Goal: Information Seeking & Learning: Check status

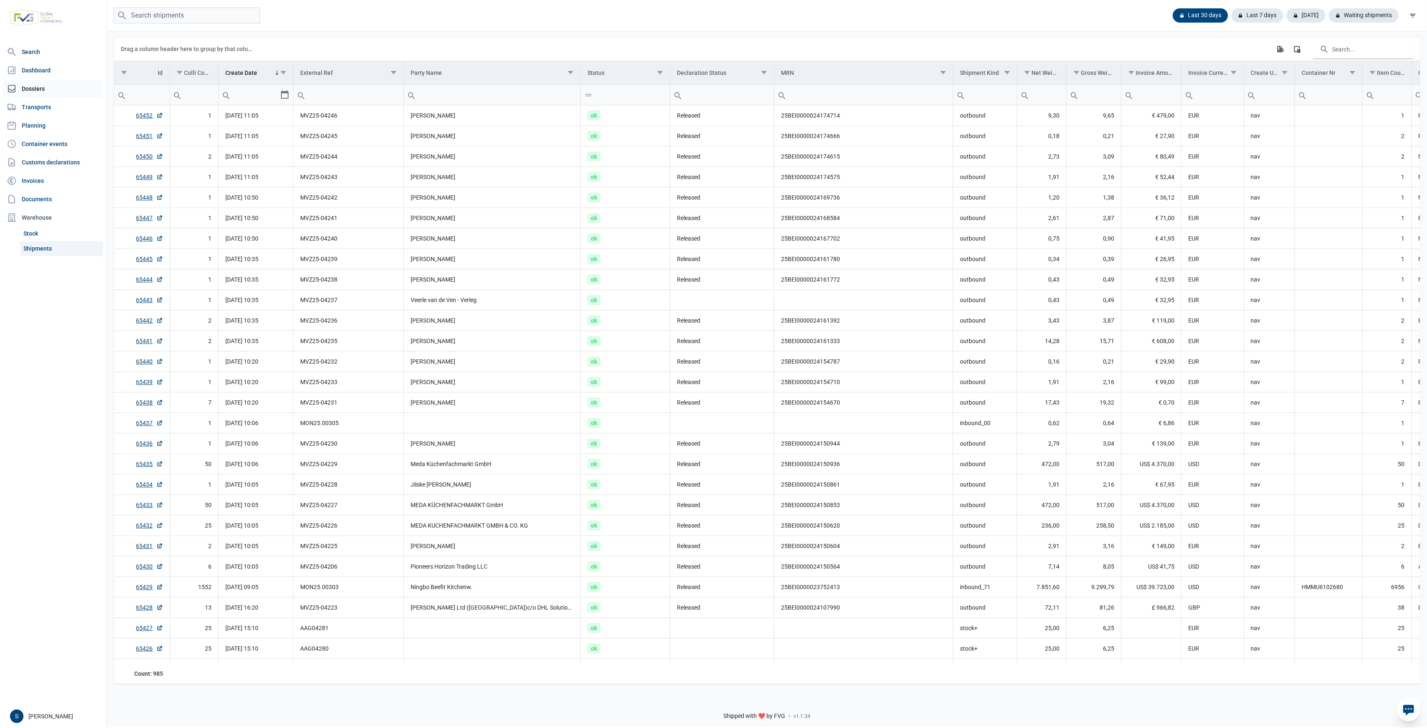
click at [69, 85] on link "Dossiers" at bounding box center [53, 88] width 100 height 17
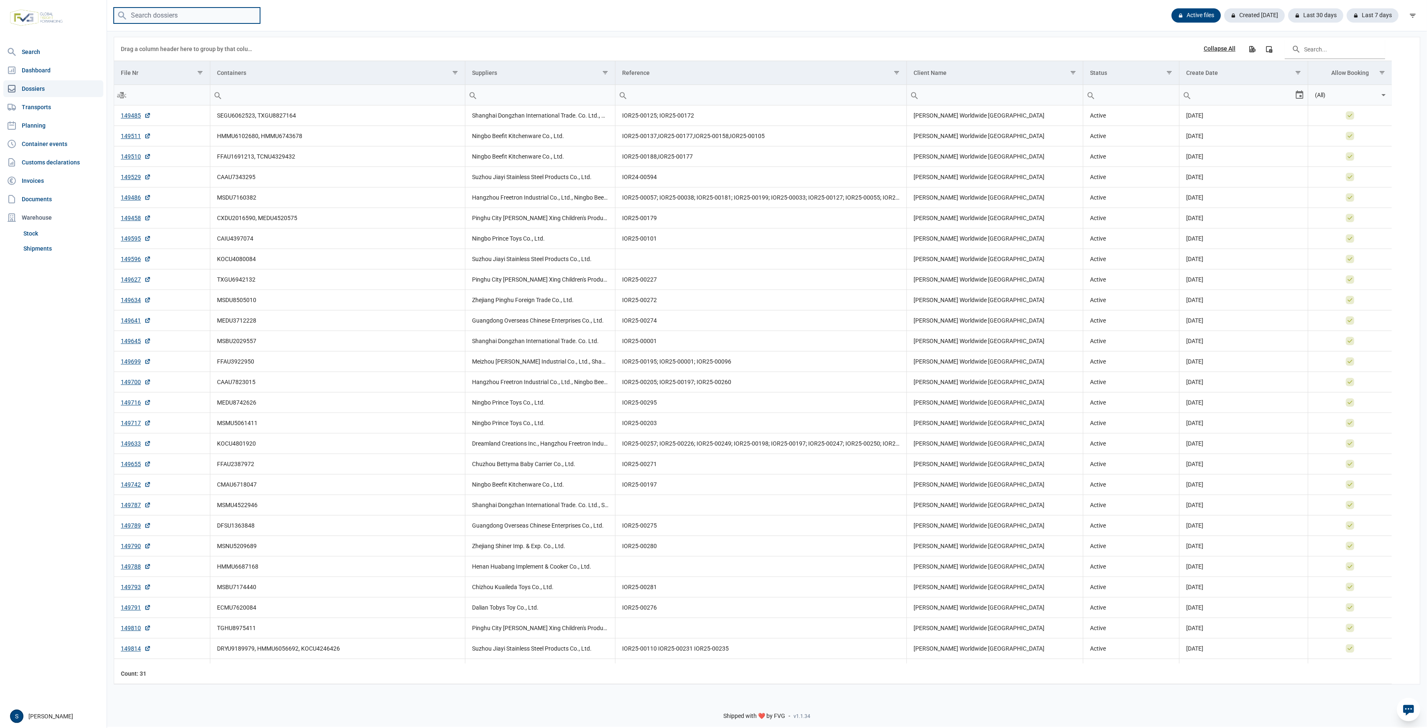
click at [180, 10] on input "search" at bounding box center [187, 16] width 146 height 16
type input "ONEU2713753"
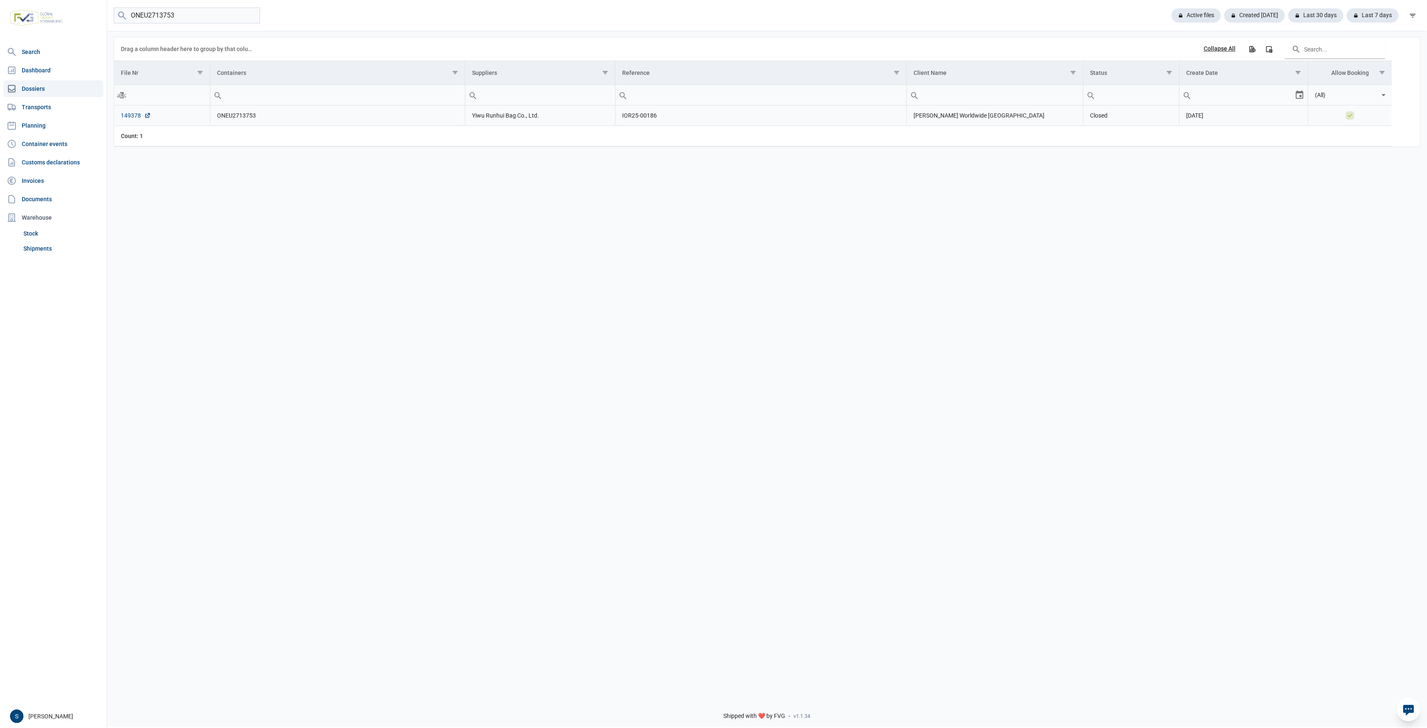
click at [132, 115] on link "149378" at bounding box center [136, 115] width 30 height 8
drag, startPoint x: 217, startPoint y: 7, endPoint x: 126, endPoint y: 15, distance: 91.6
click at [126, 15] on div "ONEU2713753 Active files Created today Last 30 days Last 7 days" at bounding box center [767, 15] width 1320 height 31
drag, startPoint x: 187, startPoint y: 15, endPoint x: 92, endPoint y: 13, distance: 95.4
click at [92, 13] on div "Search Dashboard Dossiers Transports Planning Container events Customs declarat…" at bounding box center [713, 363] width 1427 height 728
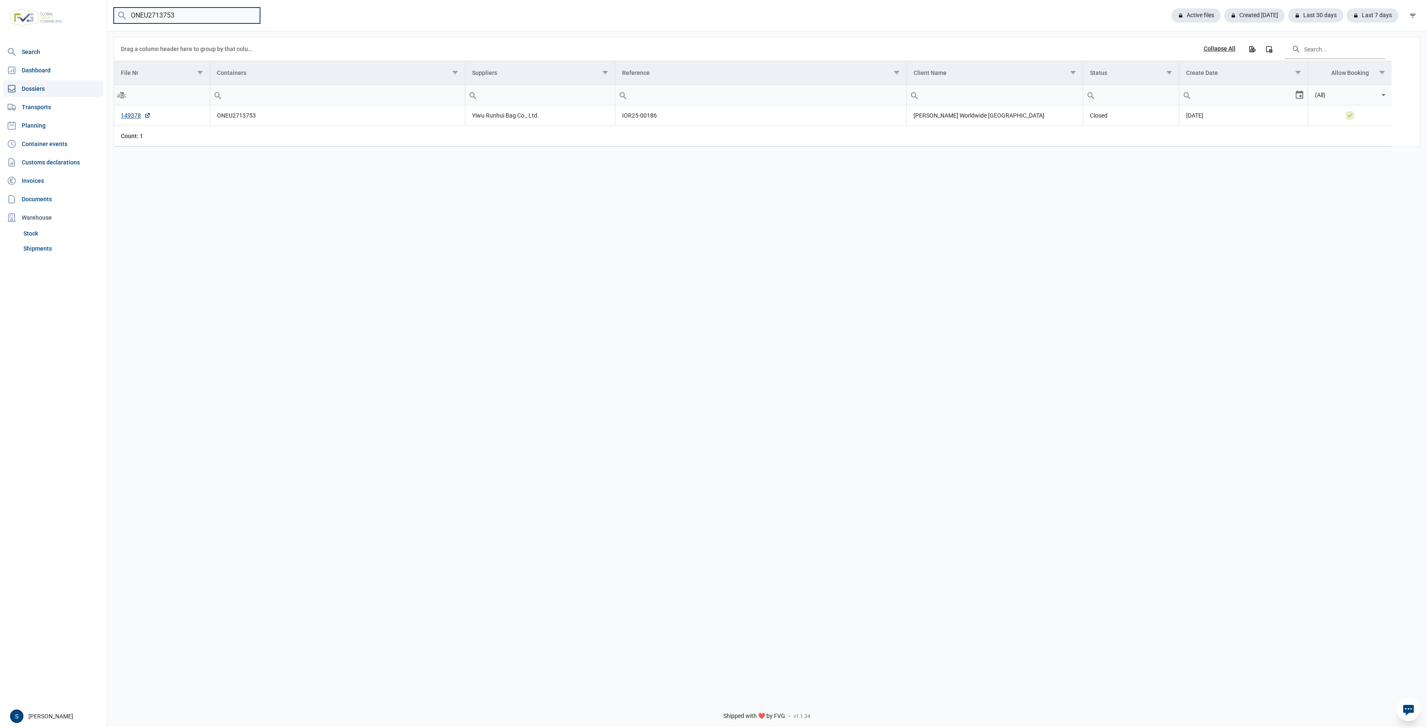
click at [251, 15] on input "ONEU2713753" at bounding box center [187, 16] width 146 height 16
click at [206, 18] on input "search" at bounding box center [187, 16] width 146 height 16
click at [158, 13] on input "search" at bounding box center [187, 16] width 146 height 16
paste input "MSDU5594630"
type input "MSDU5594630"
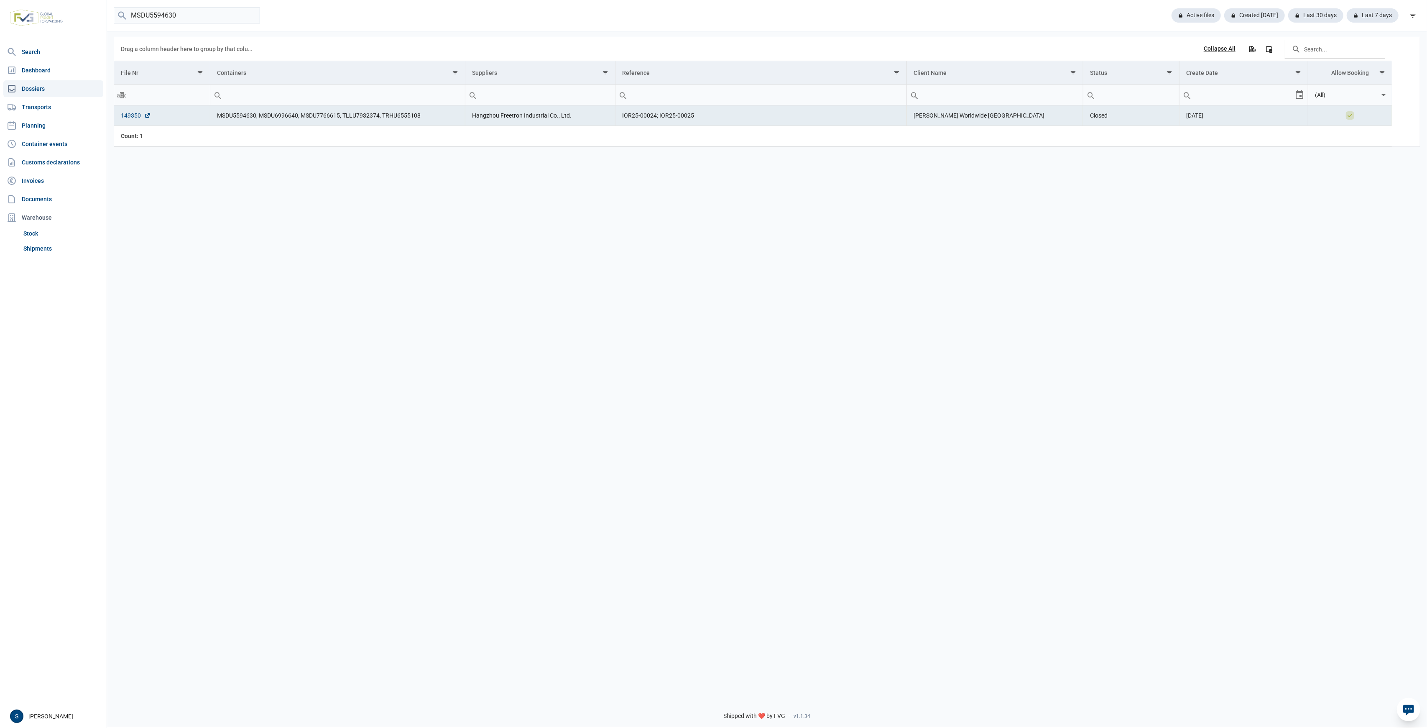
click at [123, 118] on link "149350" at bounding box center [136, 115] width 30 height 8
click at [41, 244] on link "Shipments" at bounding box center [61, 248] width 83 height 15
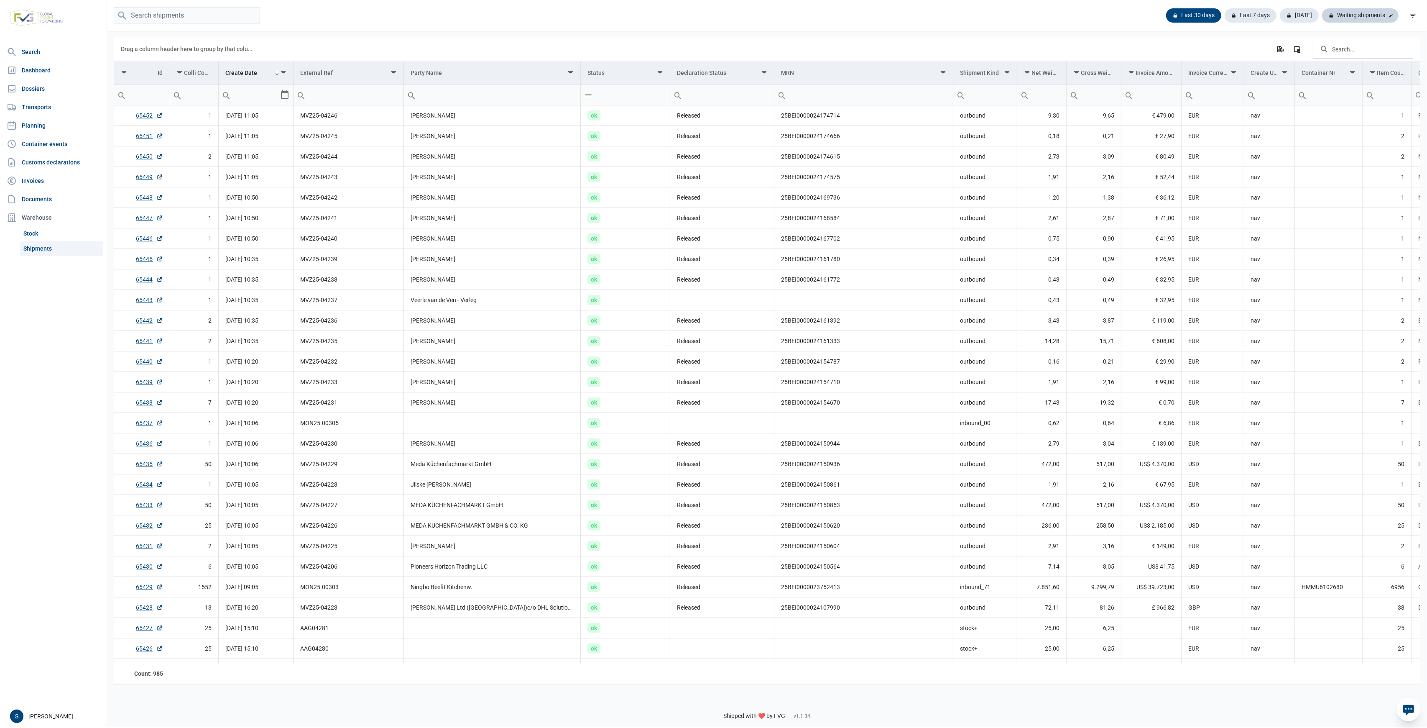
click at [1365, 15] on div "Waiting shipments" at bounding box center [1360, 15] width 77 height 14
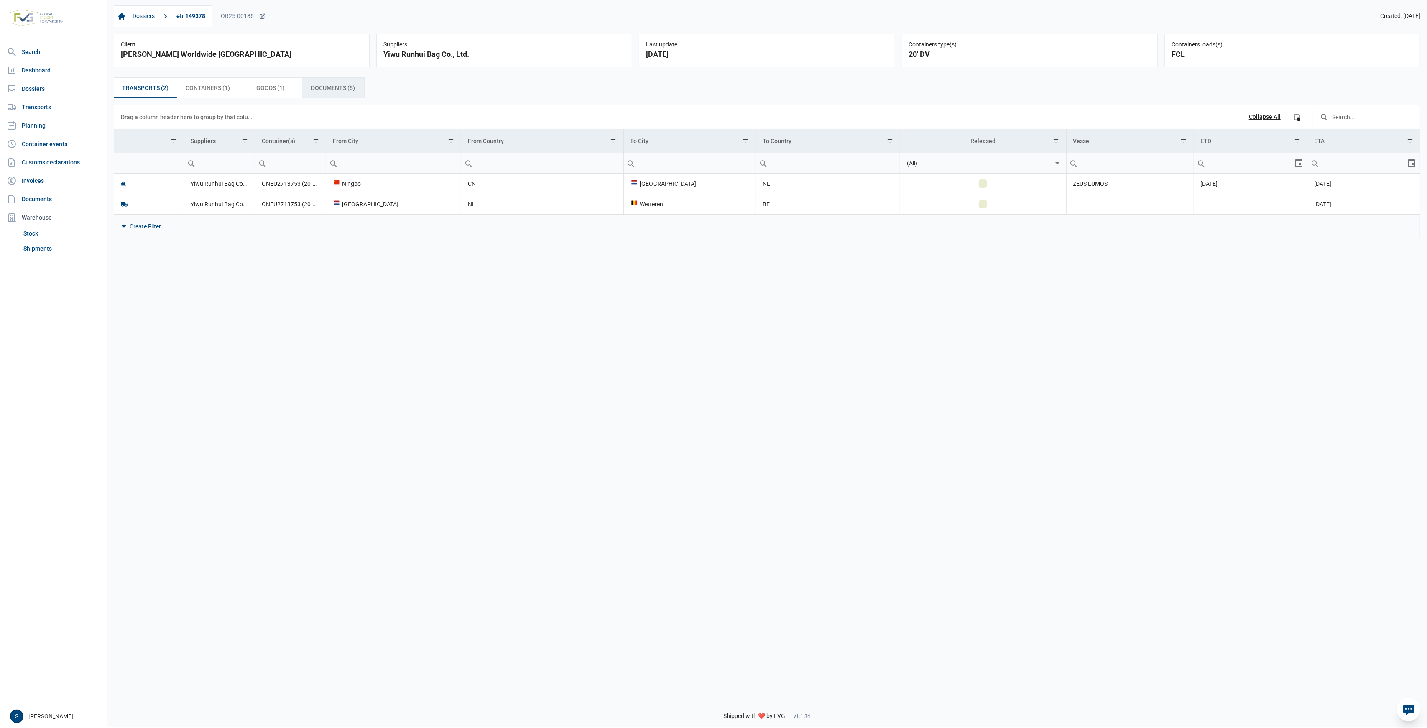
click at [337, 86] on span "Documents (5) Documents (5)" at bounding box center [333, 88] width 44 height 10
